Goal: Communication & Community: Participate in discussion

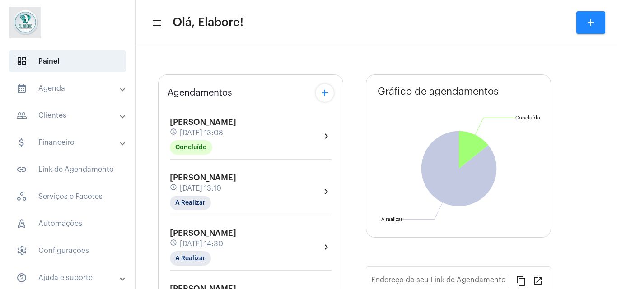
type input "[URL][DOMAIN_NAME]"
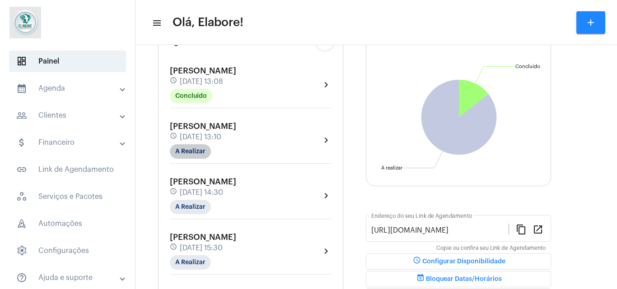
scroll to position [79, 0]
click at [193, 209] on mat-chip "A Realizar" at bounding box center [190, 207] width 41 height 14
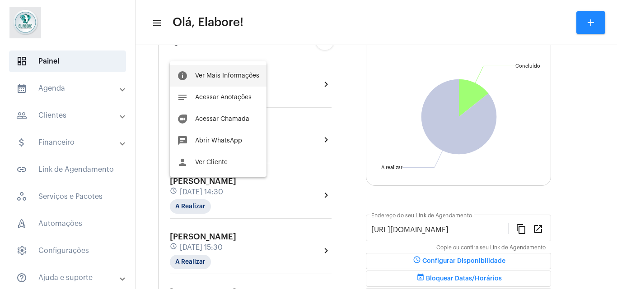
click at [236, 78] on span "Ver Mais Informações" at bounding box center [227, 76] width 64 height 6
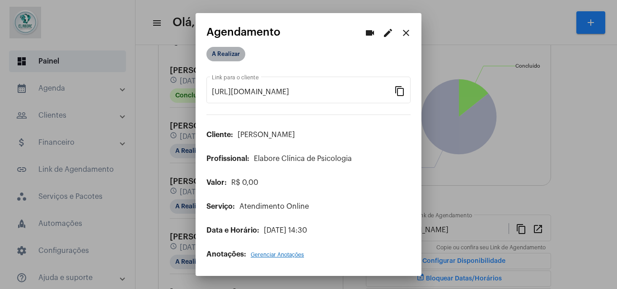
click at [228, 56] on mat-chip "A Realizar" at bounding box center [225, 54] width 39 height 14
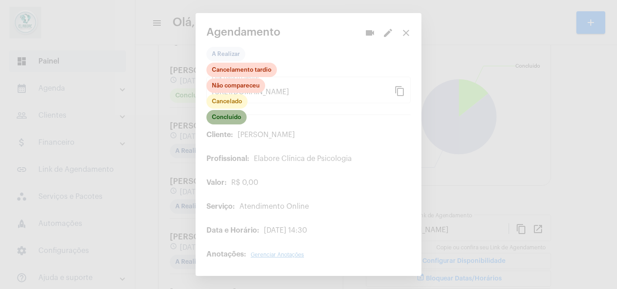
click at [231, 120] on mat-chip "Concluído" at bounding box center [226, 117] width 40 height 14
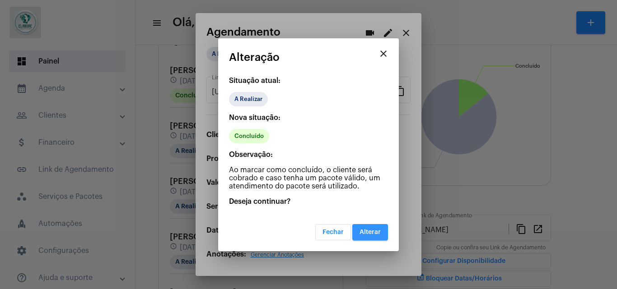
click at [379, 237] on button "Alterar" at bounding box center [370, 232] width 36 height 16
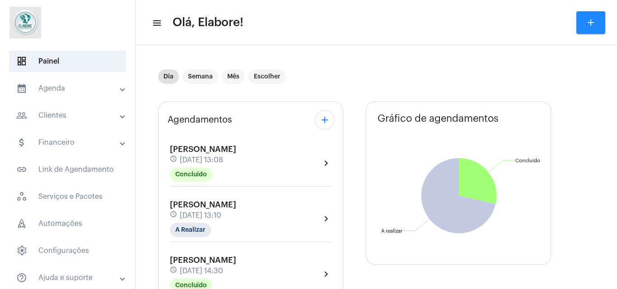
click at [325, 155] on div "Deisy Vital dos Santos schedule [DATE] 13:08 Concluído chevron_right" at bounding box center [251, 163] width 162 height 37
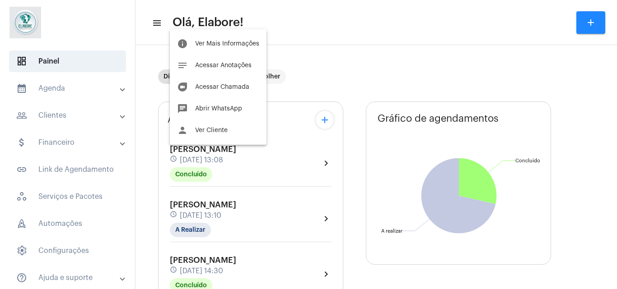
click at [615, 80] on div at bounding box center [308, 144] width 617 height 289
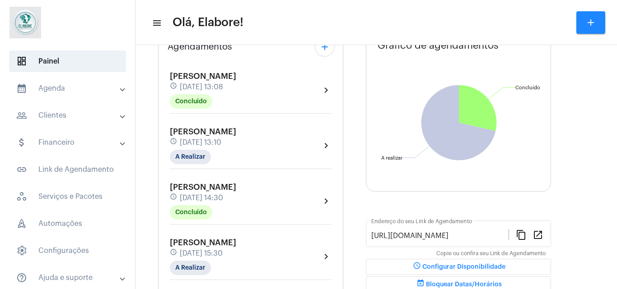
scroll to position [166, 0]
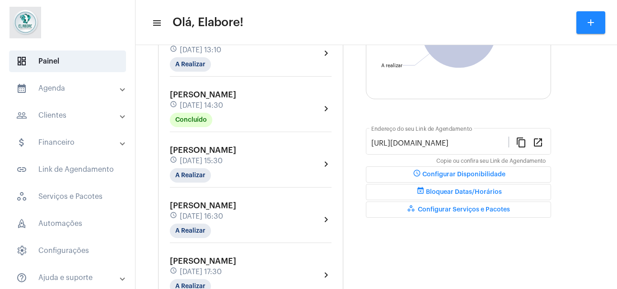
click at [224, 155] on div "[PERSON_NAME] schedule [DATE] 15:30 A Realizar" at bounding box center [203, 164] width 66 height 37
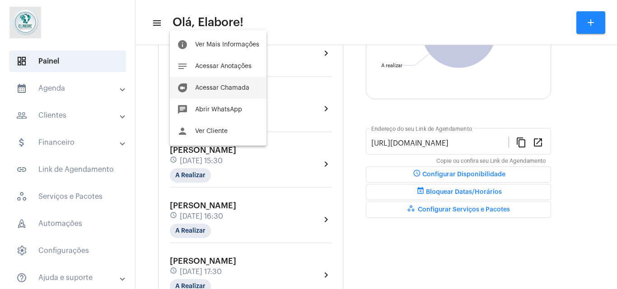
click at [232, 84] on button "duo [PERSON_NAME]" at bounding box center [218, 88] width 97 height 22
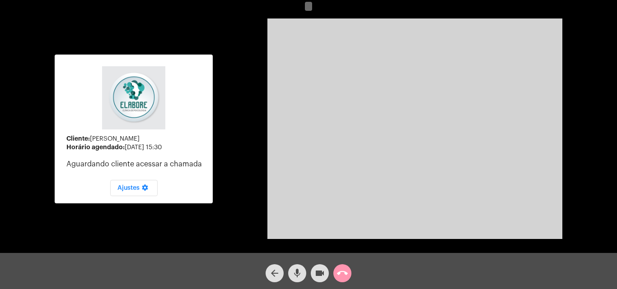
click at [318, 267] on span "videocam" at bounding box center [319, 274] width 11 height 18
click at [297, 270] on mat-icon "mic" at bounding box center [297, 273] width 11 height 11
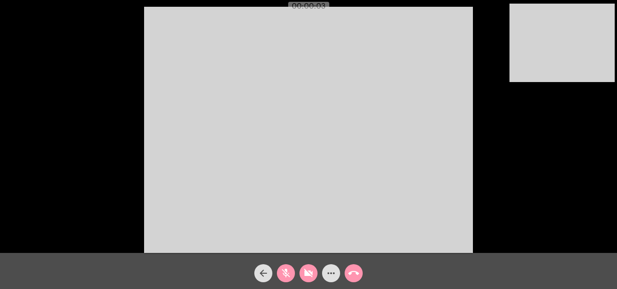
click at [302, 277] on button "videocam_off" at bounding box center [308, 274] width 18 height 18
click at [287, 275] on mat-icon "mic_off" at bounding box center [285, 273] width 11 height 11
click at [328, 278] on mat-icon "more_horiz" at bounding box center [331, 273] width 11 height 11
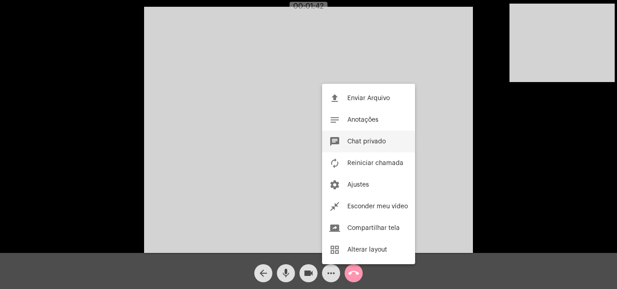
click at [361, 140] on span "Chat privado" at bounding box center [366, 142] width 38 height 6
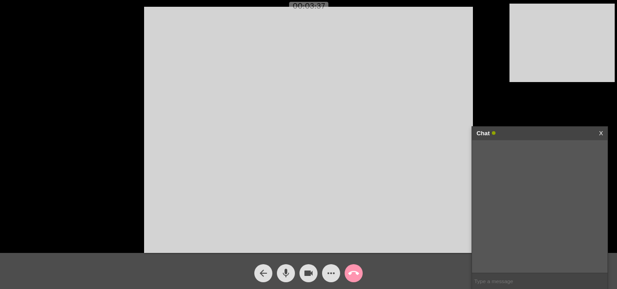
click at [505, 283] on input "text" at bounding box center [539, 282] width 135 height 16
click at [495, 283] on input "1 - Faço Gosto" at bounding box center [539, 282] width 135 height 16
type input "1 - Faço e Gosto"
type input "2- Faço e não gosto"
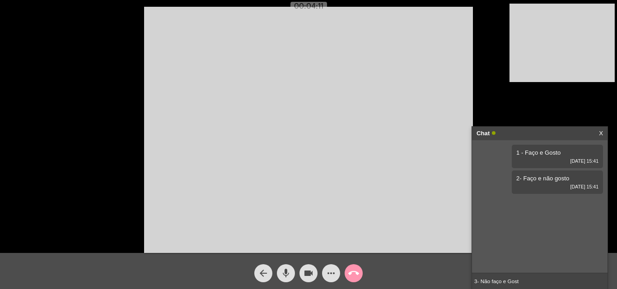
type input "3- Não faço e Gosto"
type input "4- Não faço e não gosto"
click at [356, 166] on video at bounding box center [308, 130] width 329 height 247
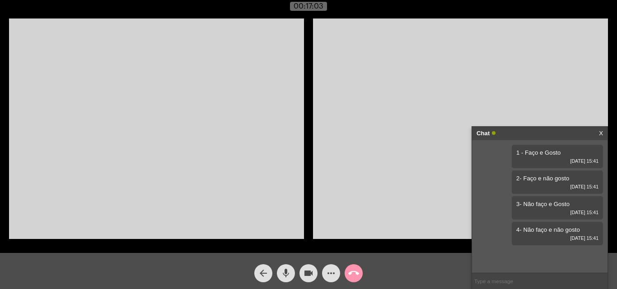
click at [599, 132] on link "X" at bounding box center [601, 134] width 4 height 14
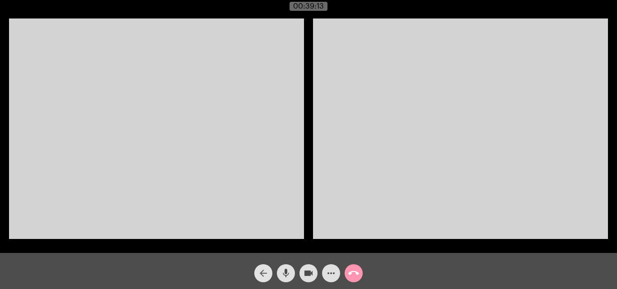
click at [267, 279] on span "arrow_back" at bounding box center [263, 274] width 11 height 18
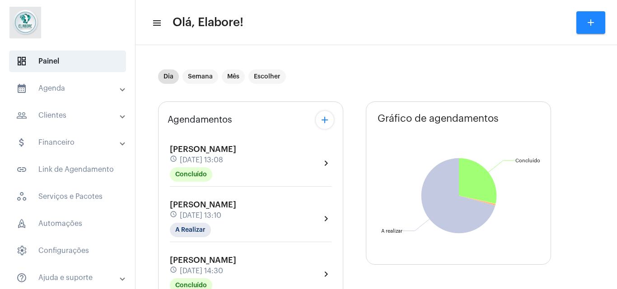
type input "[URL][DOMAIN_NAME]"
